Goal: Information Seeking & Learning: Learn about a topic

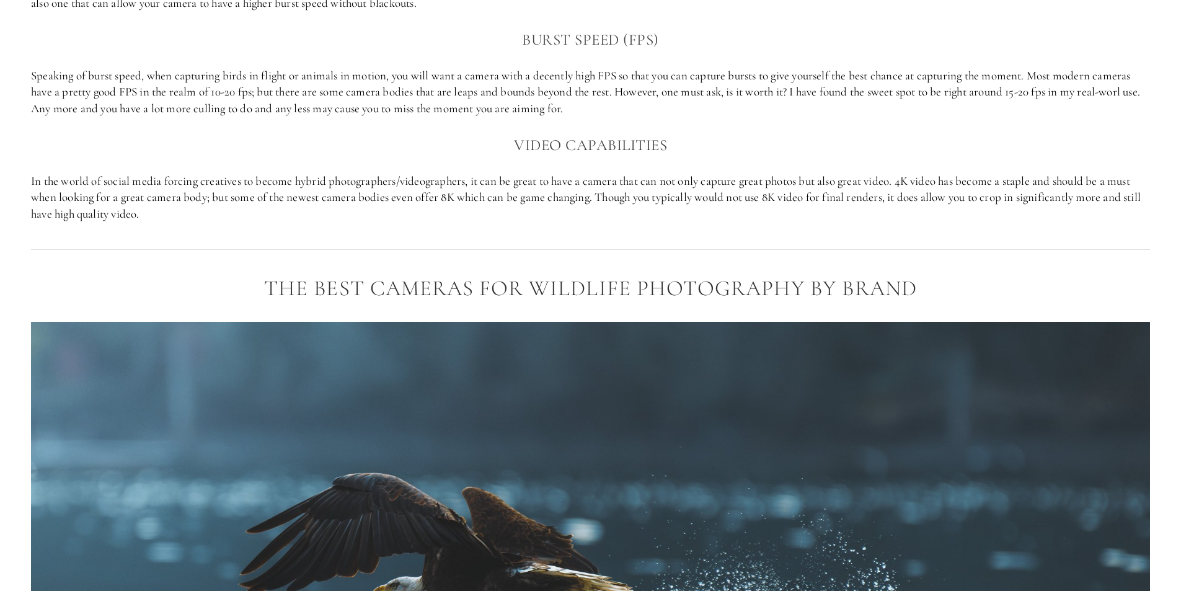
scroll to position [1288, 0]
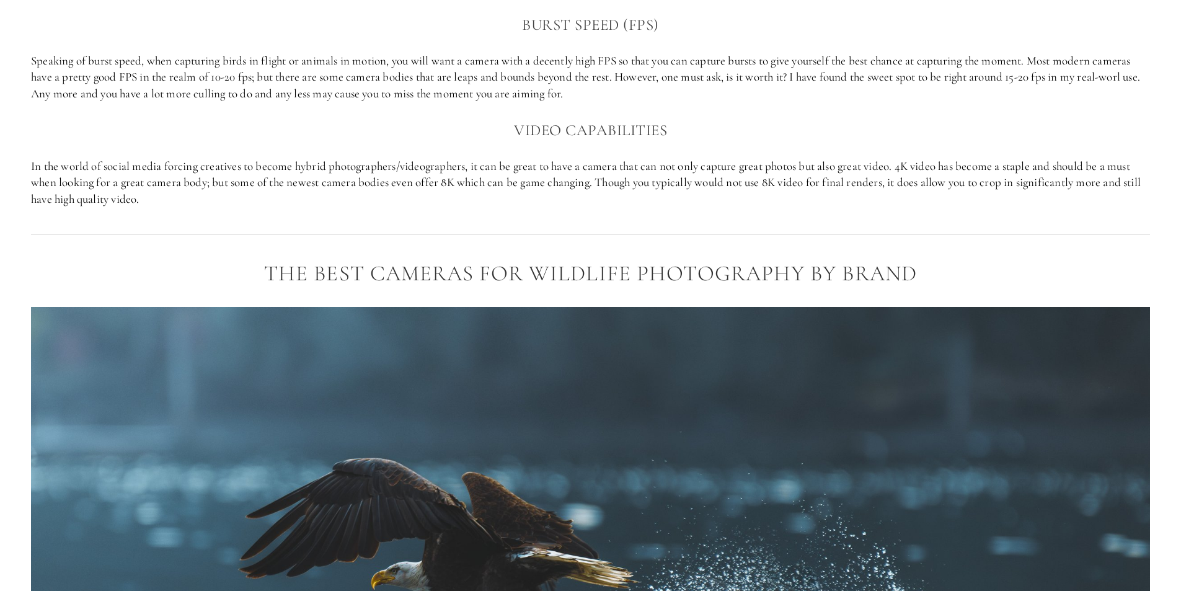
drag, startPoint x: 1185, startPoint y: 139, endPoint x: 827, endPoint y: 121, distance: 358.0
click at [827, 121] on h3 "Video capabilities" at bounding box center [590, 130] width 1119 height 25
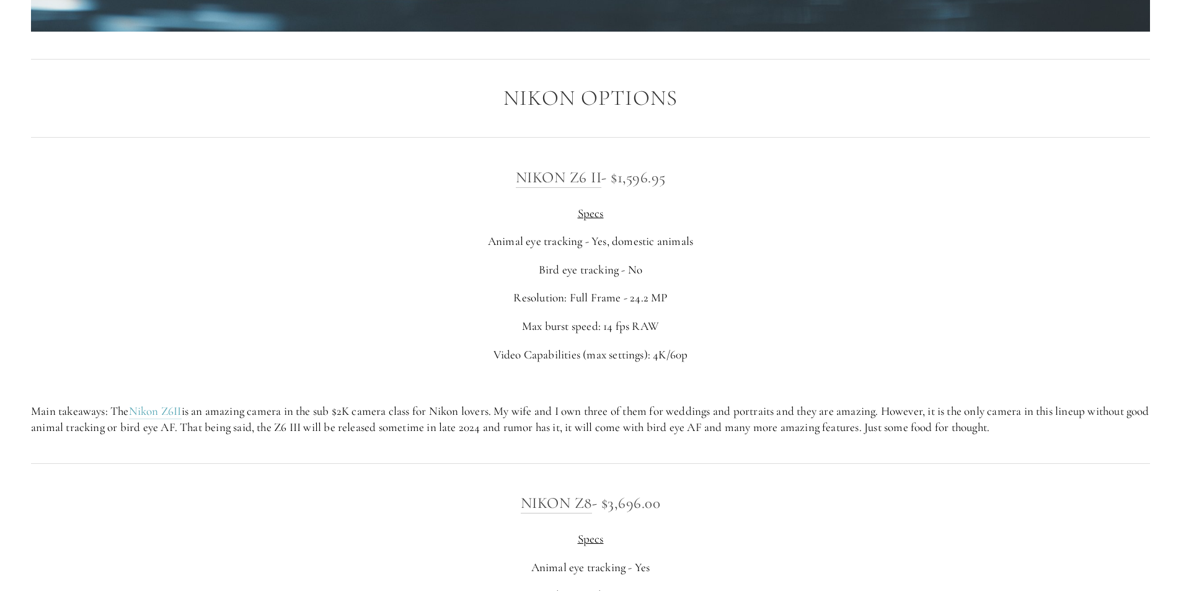
scroll to position [2207, 0]
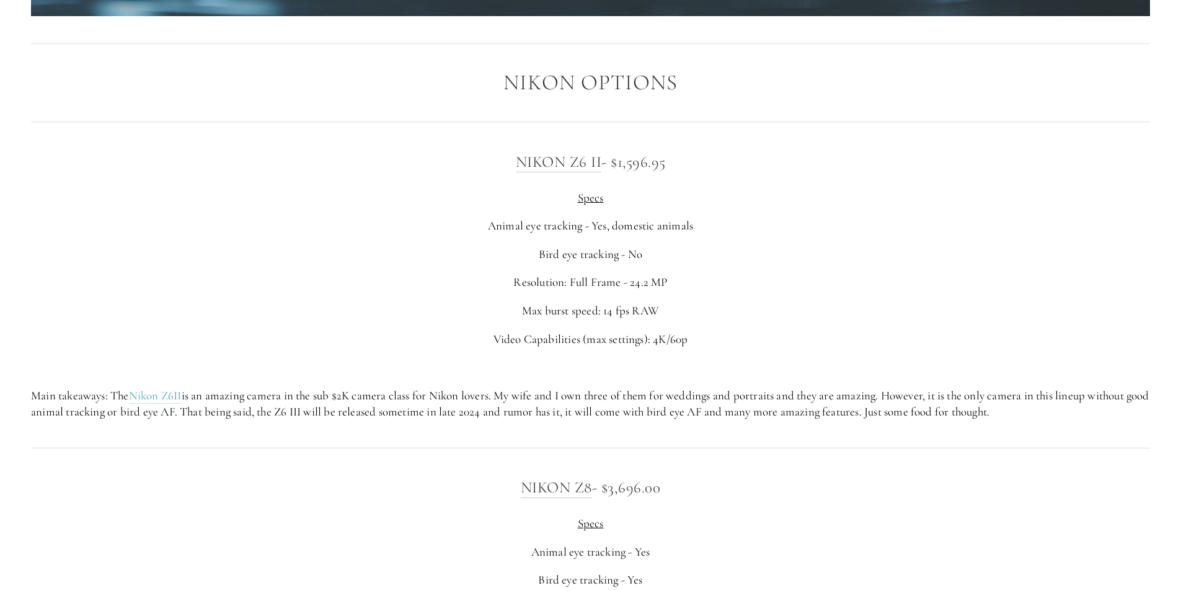
drag, startPoint x: 1174, startPoint y: 197, endPoint x: 1166, endPoint y: 226, distance: 29.6
click at [902, 221] on p "Animal eye tracking - Yes, domestic animals" at bounding box center [590, 226] width 1119 height 17
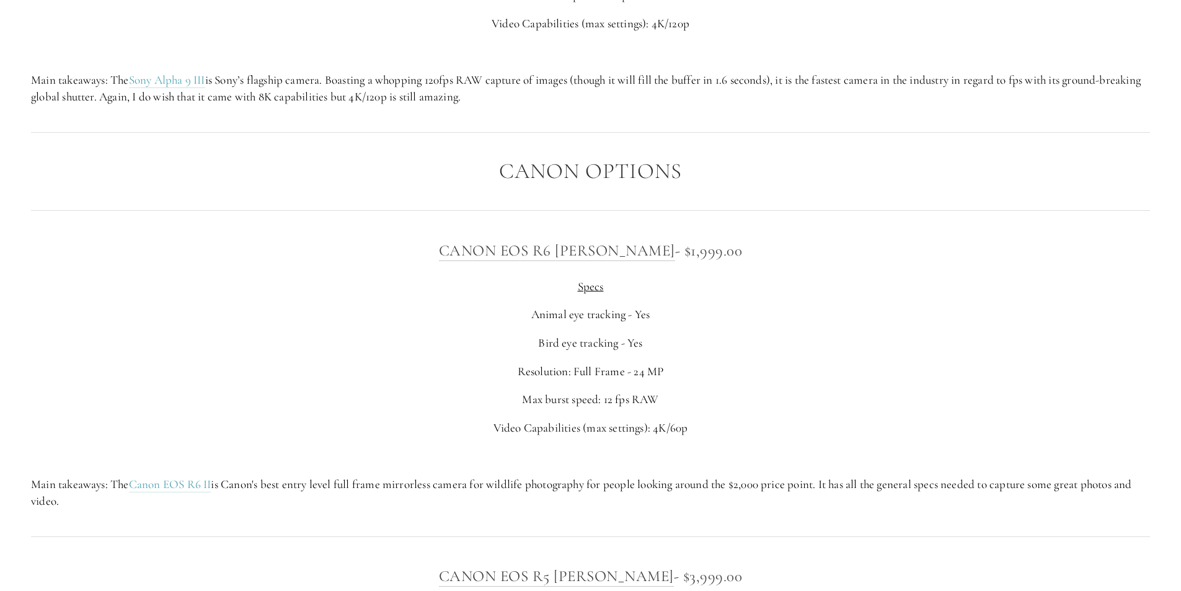
scroll to position [4244, 0]
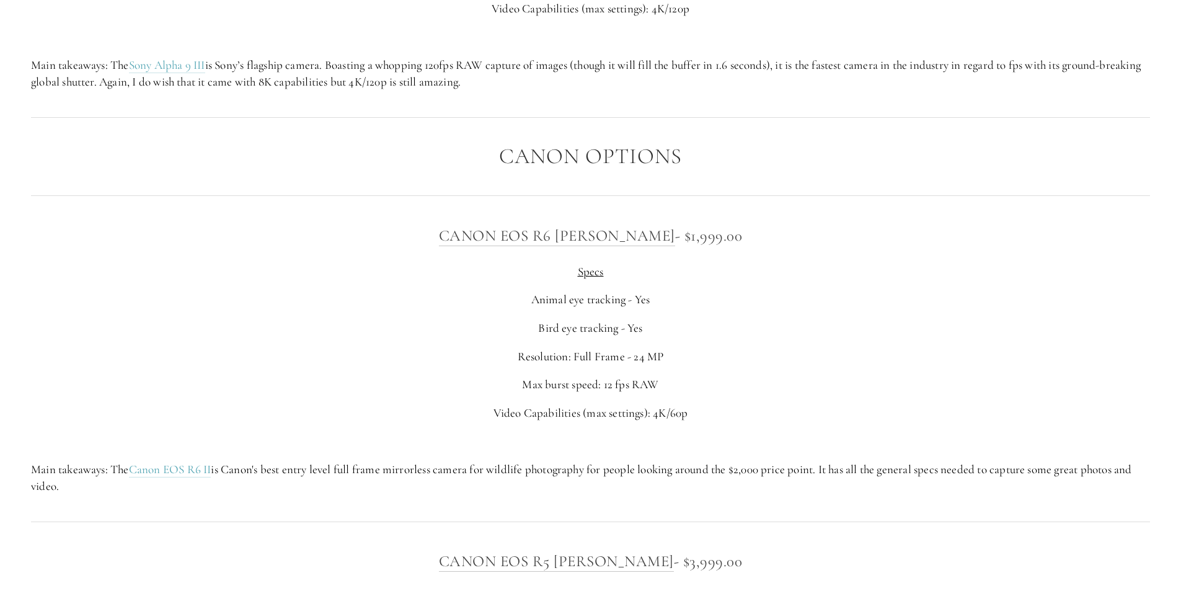
drag, startPoint x: 1179, startPoint y: 384, endPoint x: 1185, endPoint y: 403, distance: 19.4
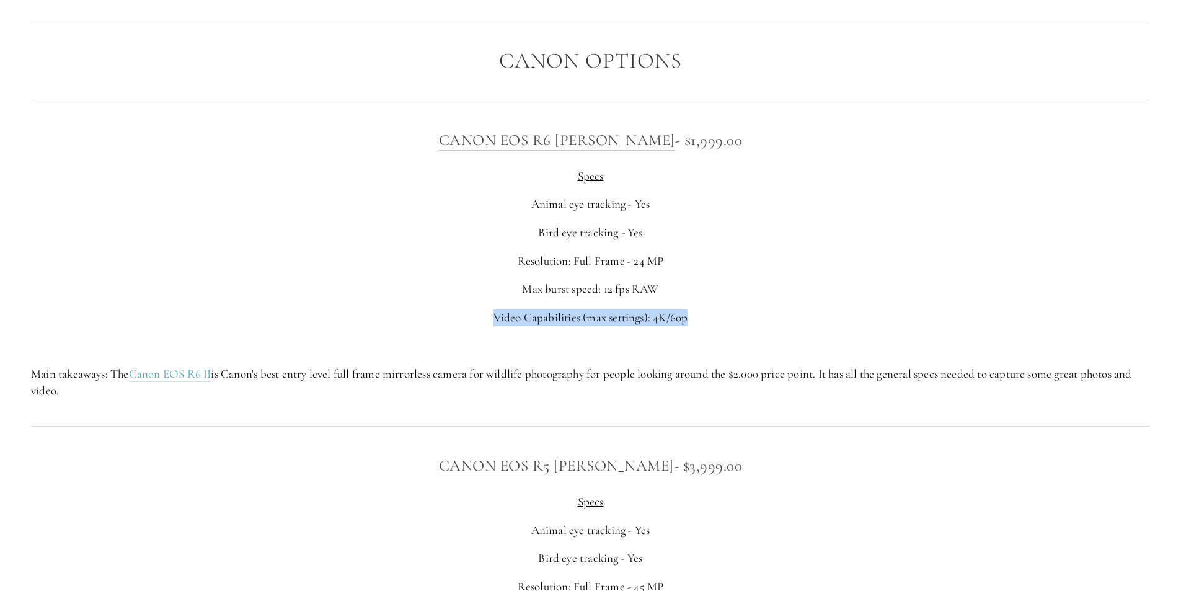
scroll to position [4309, 0]
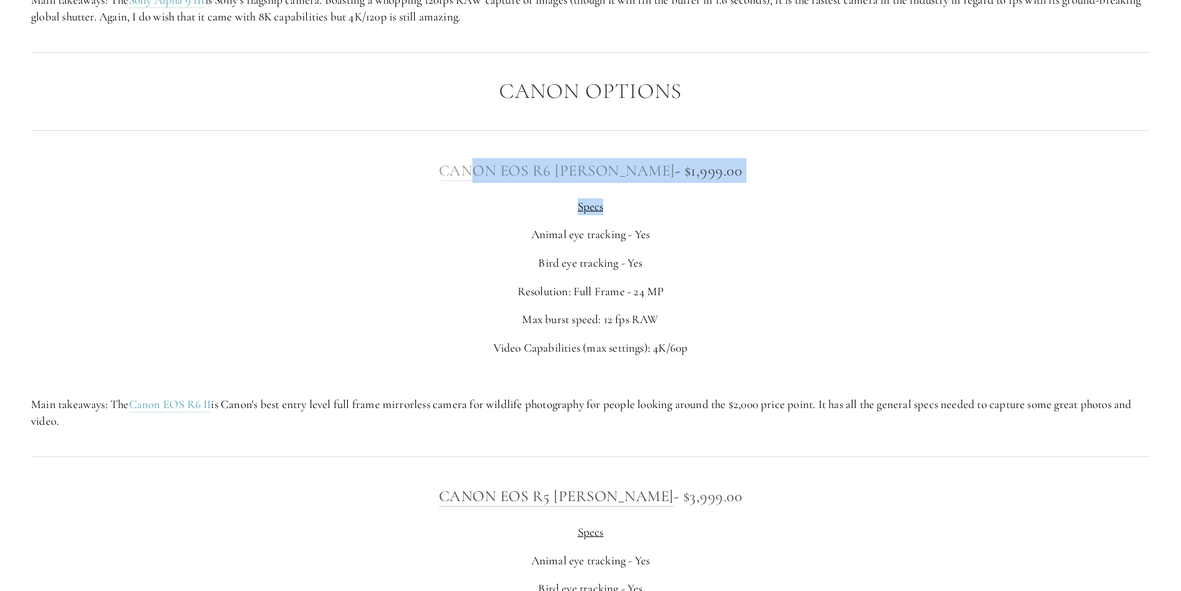
drag, startPoint x: 676, startPoint y: 183, endPoint x: 493, endPoint y: 179, distance: 182.8
click at [497, 179] on div "Canon EOS R6 [PERSON_NAME] - $1,999.00 Specs Animal eye tracking - Yes Bird eye…" at bounding box center [590, 293] width 1119 height 271
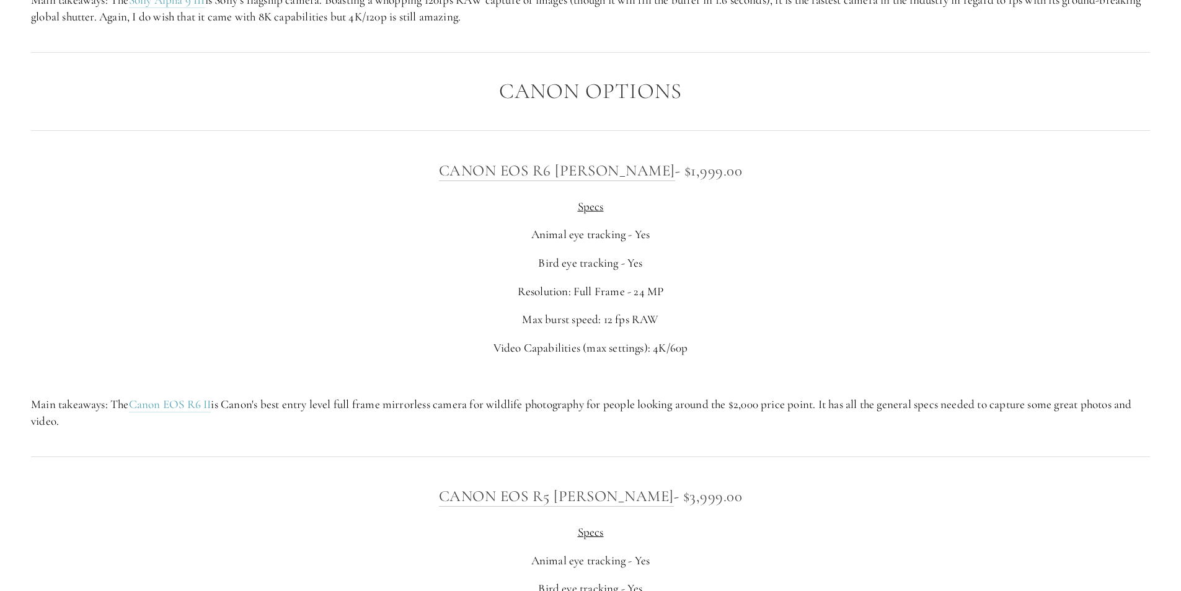
click at [450, 167] on h3 "Canon EOS R6 [PERSON_NAME] - $1,999.00" at bounding box center [590, 170] width 1119 height 25
drag, startPoint x: 454, startPoint y: 167, endPoint x: 738, endPoint y: 174, distance: 283.9
click at [738, 174] on h3 "Canon EOS R6 [PERSON_NAME] - $1,999.00" at bounding box center [590, 170] width 1119 height 25
copy h3 "Canon EOS R6 [PERSON_NAME] - $1,999.00"
